Goal: Task Accomplishment & Management: Manage account settings

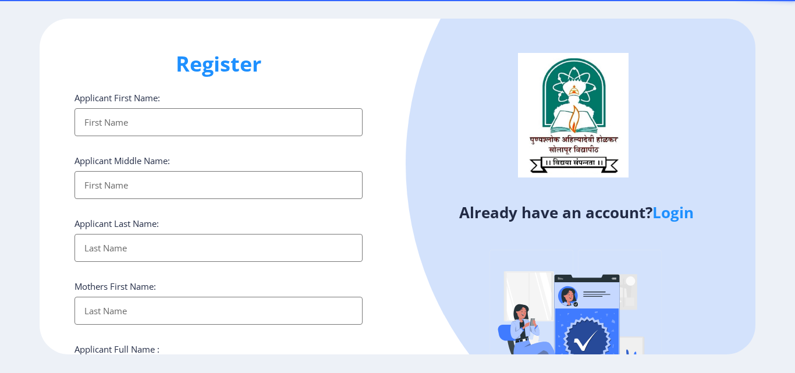
select select
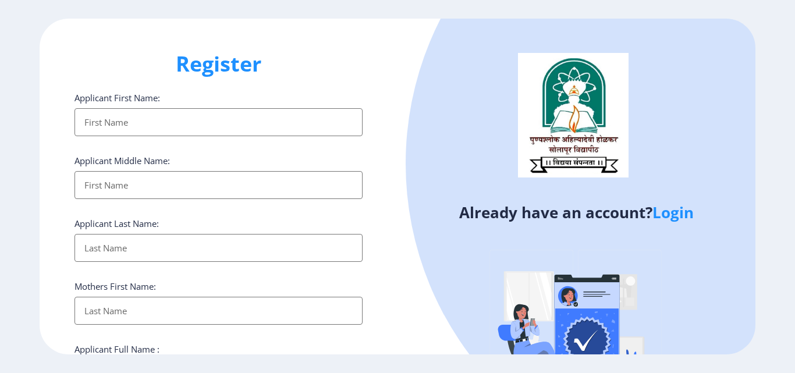
click at [675, 215] on link "Login" at bounding box center [672, 212] width 41 height 21
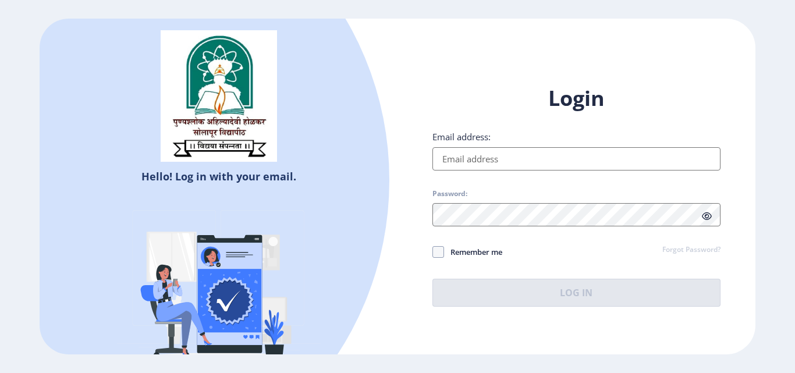
click at [498, 155] on input "Email address:" at bounding box center [576, 158] width 288 height 23
type input "[EMAIL_ADDRESS][DOMAIN_NAME]"
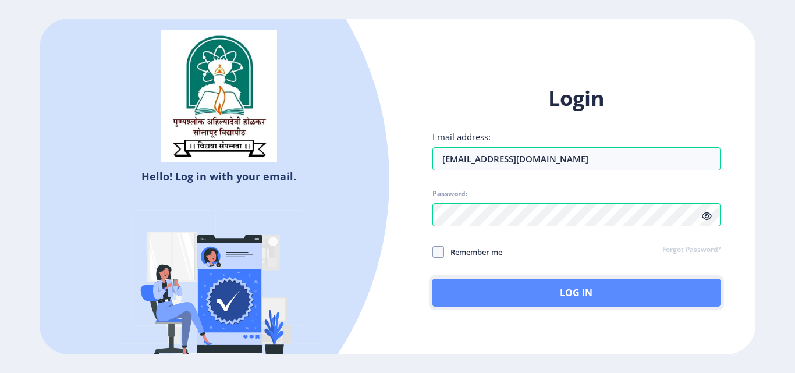
click at [527, 300] on button "Log In" at bounding box center [576, 293] width 288 height 28
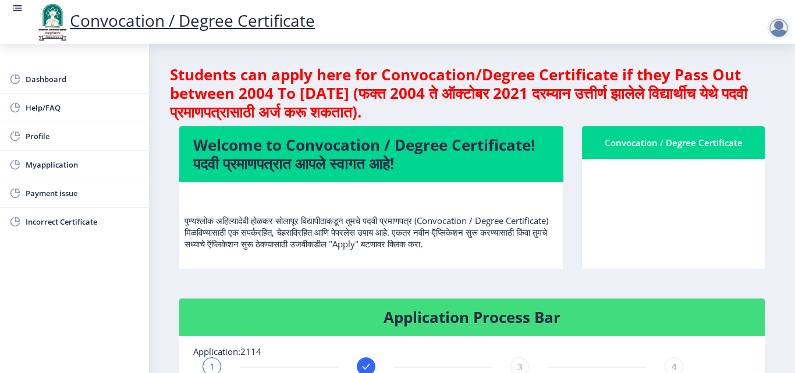
click at [777, 26] on div at bounding box center [778, 27] width 23 height 23
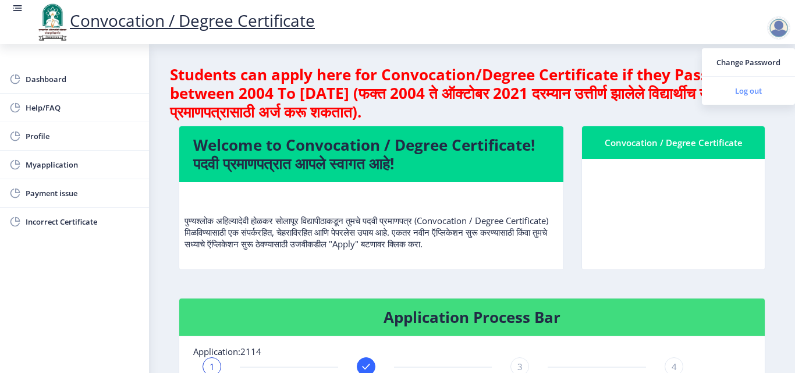
click at [765, 90] on span "Log out" at bounding box center [748, 91] width 74 height 14
